Goal: Task Accomplishment & Management: Use online tool/utility

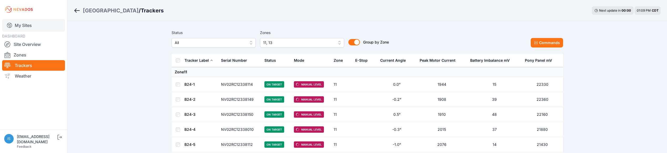
click at [22, 25] on link "My Sites" at bounding box center [33, 25] width 63 height 13
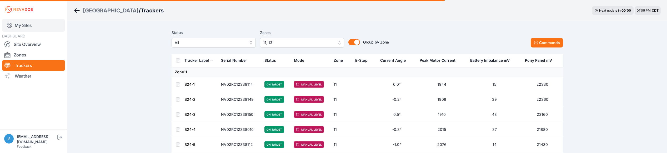
click at [25, 26] on link "My Sites" at bounding box center [33, 25] width 63 height 13
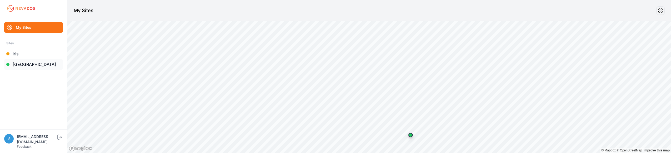
click at [26, 64] on link "[GEOGRAPHIC_DATA]" at bounding box center [33, 64] width 59 height 11
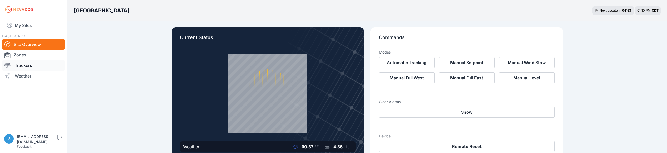
click at [28, 65] on link "Trackers" at bounding box center [33, 65] width 63 height 11
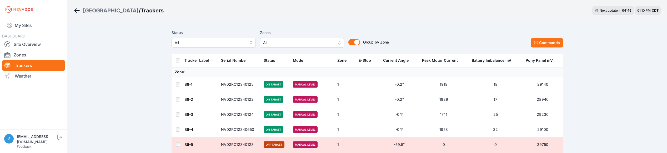
click at [269, 45] on span "All" at bounding box center [298, 42] width 71 height 6
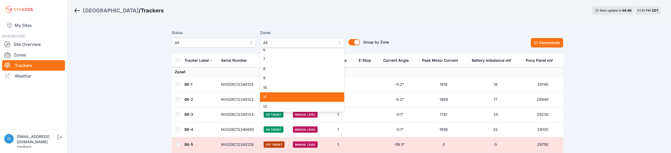
scroll to position [52, 0]
click at [283, 98] on span "11" at bounding box center [299, 96] width 72 height 5
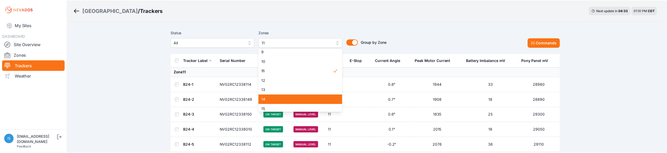
scroll to position [79, 0]
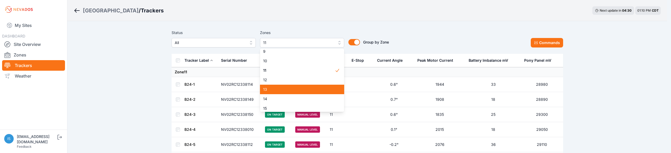
click at [266, 87] on span "13" at bounding box center [299, 89] width 72 height 5
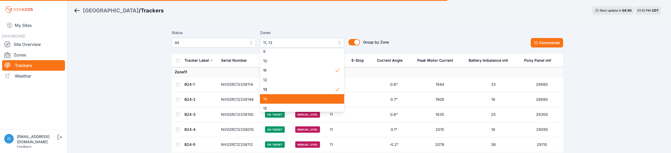
click at [272, 99] on span "14" at bounding box center [299, 98] width 72 height 5
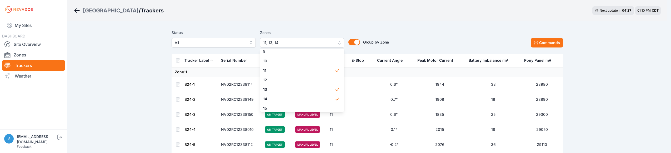
click at [323, 29] on div "Status All Zones 11, 13, 14 1 2 3 4 5 6 7 8 9 10 11 12 13 14 15 Group by Zone G…" at bounding box center [368, 40] width 392 height 26
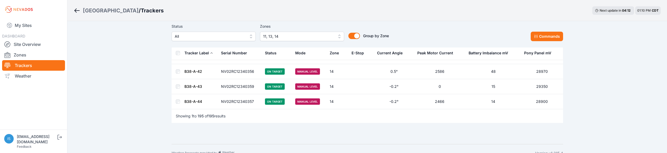
scroll to position [2922, 0]
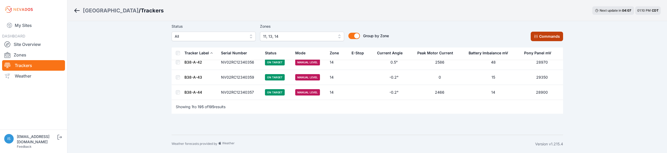
click at [549, 35] on button "Commands" at bounding box center [547, 36] width 32 height 9
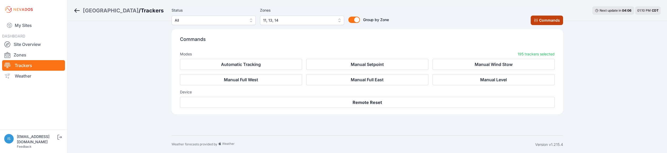
scroll to position [3011, 0]
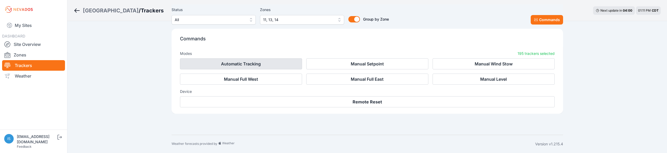
click at [262, 65] on button "Automatic Tracking" at bounding box center [241, 63] width 122 height 11
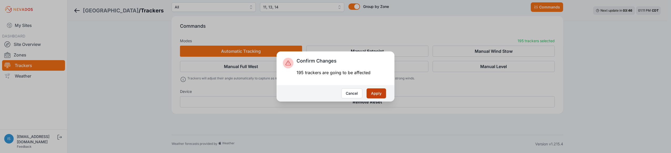
click at [374, 93] on button "Apply" at bounding box center [376, 93] width 19 height 10
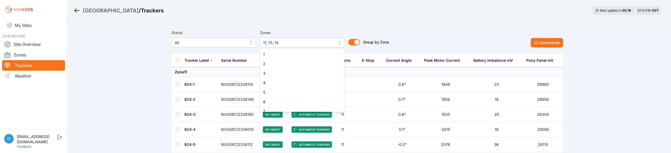
click at [275, 41] on span "11, 13, 14" at bounding box center [298, 42] width 71 height 6
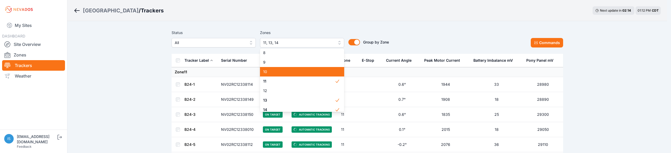
scroll to position [68, 0]
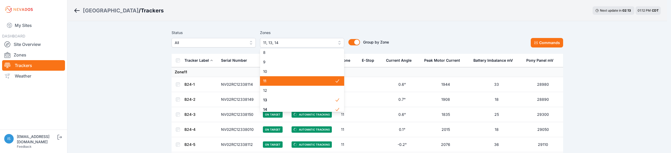
click at [281, 83] on div "11" at bounding box center [302, 80] width 84 height 9
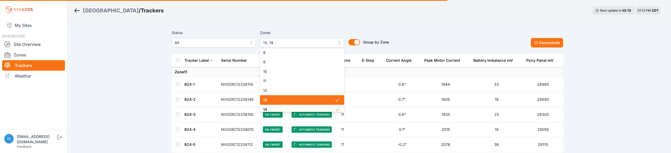
click at [281, 102] on span "13" at bounding box center [299, 99] width 72 height 5
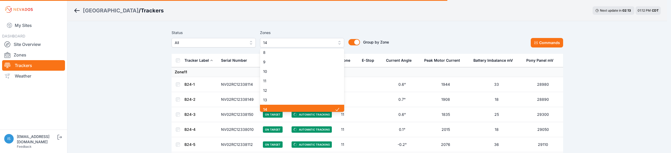
click at [280, 108] on span "14" at bounding box center [299, 109] width 72 height 5
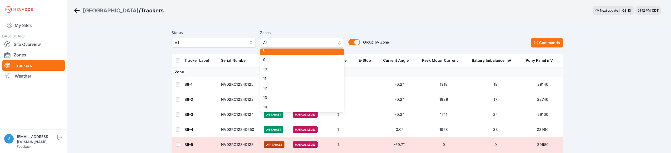
click at [274, 51] on span "8" at bounding box center [299, 49] width 72 height 5
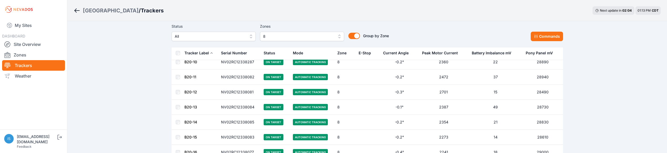
scroll to position [158, 0]
click at [539, 34] on button "Commands" at bounding box center [547, 36] width 32 height 9
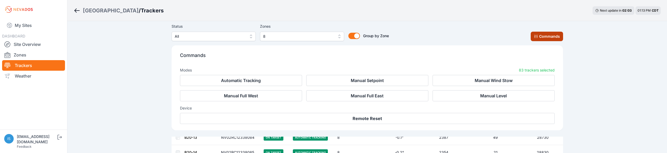
scroll to position [247, 0]
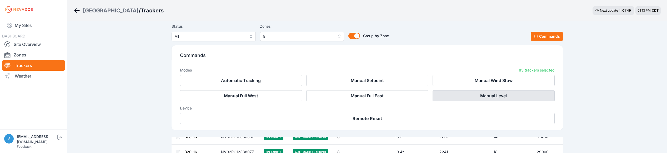
click at [467, 94] on button "Manual Level" at bounding box center [494, 95] width 122 height 11
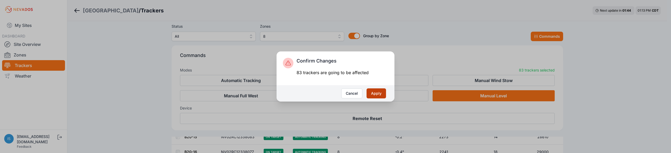
click at [377, 95] on button "Apply" at bounding box center [376, 93] width 19 height 10
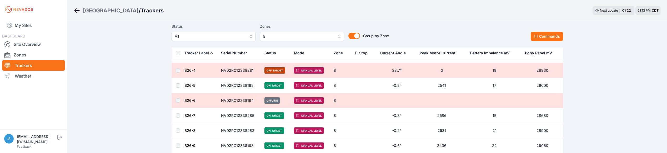
scroll to position [433, 0]
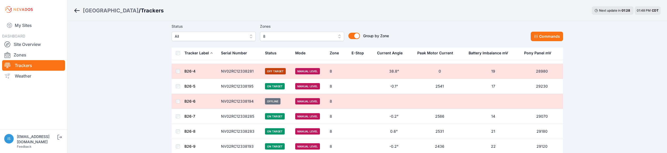
scroll to position [433, 0]
click at [550, 37] on button "Commands" at bounding box center [547, 36] width 32 height 9
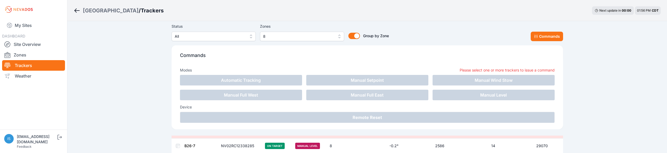
scroll to position [521, 0]
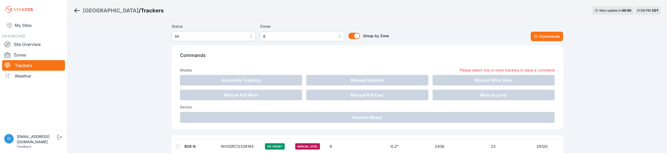
click at [484, 43] on div "Commands Modes Please select one or more trackers to issue a command Automatic …" at bounding box center [368, 85] width 392 height 88
click at [40, 49] on link "Site Overview" at bounding box center [33, 44] width 63 height 11
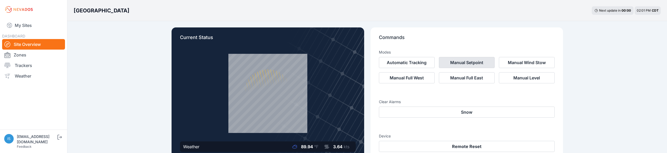
click at [472, 62] on button "Manual Setpoint" at bounding box center [467, 62] width 56 height 11
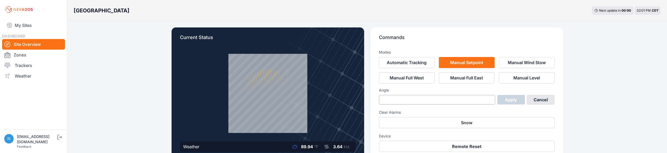
click at [541, 98] on button "Cancel" at bounding box center [541, 99] width 28 height 9
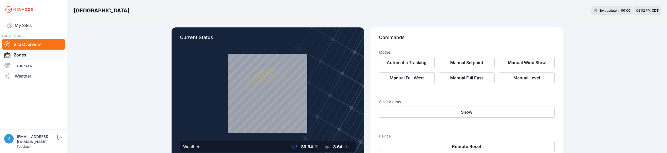
click at [42, 59] on link "Zones" at bounding box center [33, 54] width 63 height 11
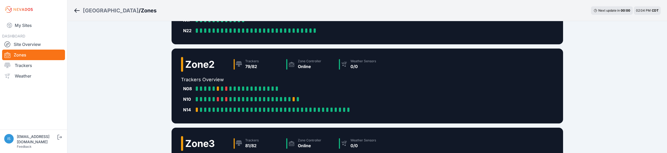
scroll to position [79, 0]
click at [33, 69] on link "Trackers" at bounding box center [33, 65] width 63 height 11
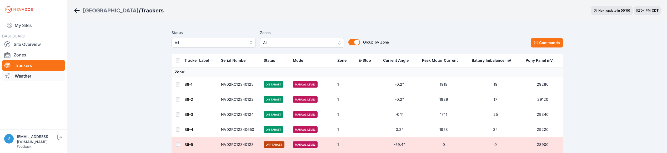
click at [32, 76] on link "Weather" at bounding box center [33, 76] width 63 height 11
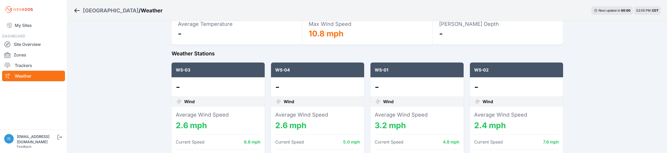
scroll to position [26, 0]
click at [27, 47] on link "Site Overview" at bounding box center [33, 44] width 63 height 11
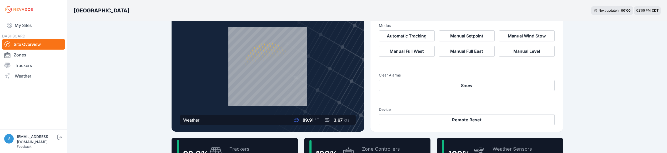
scroll to position [26, 0]
click at [21, 62] on link "Trackers" at bounding box center [33, 65] width 63 height 11
